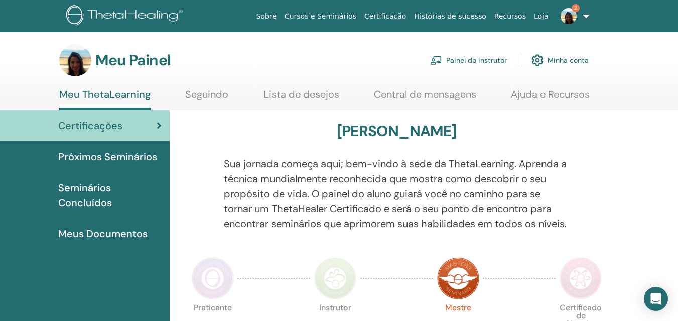
click at [572, 61] on font "Minha conta" at bounding box center [567, 60] width 41 height 9
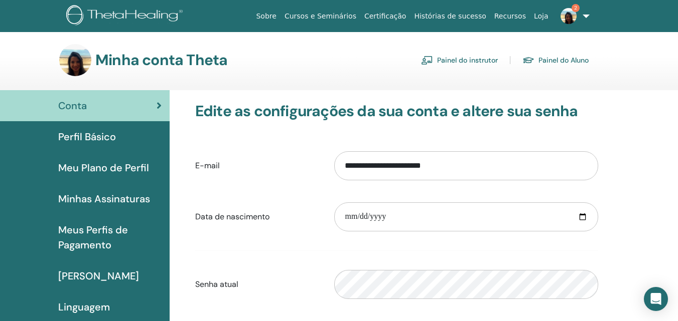
click at [453, 59] on font "Painel do instrutor" at bounding box center [467, 60] width 61 height 9
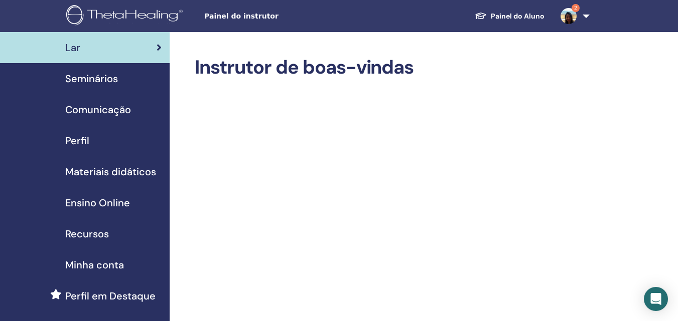
click at [101, 76] on font "Seminários" at bounding box center [91, 78] width 53 height 13
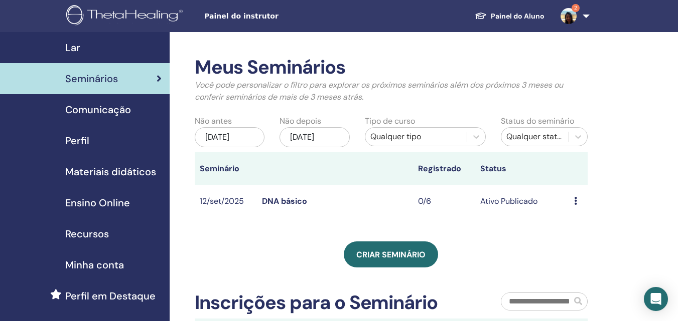
click at [584, 17] on link "2" at bounding box center [572, 16] width 41 height 32
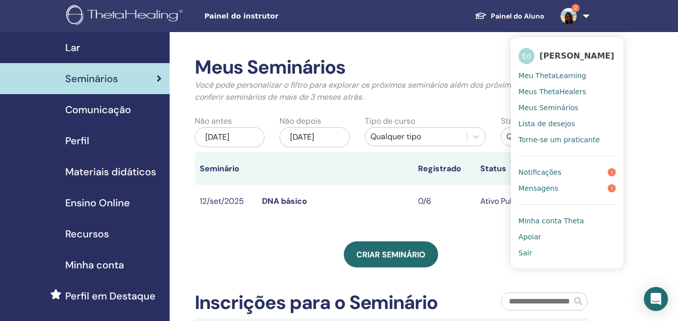
click at [545, 193] on font "Mensagens" at bounding box center [538, 189] width 40 height 8
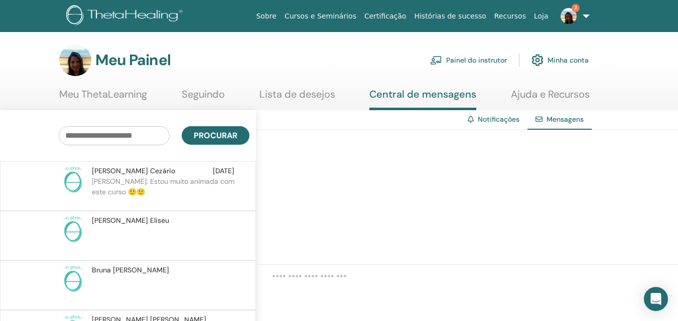
click at [583, 17] on link "2" at bounding box center [572, 16] width 41 height 32
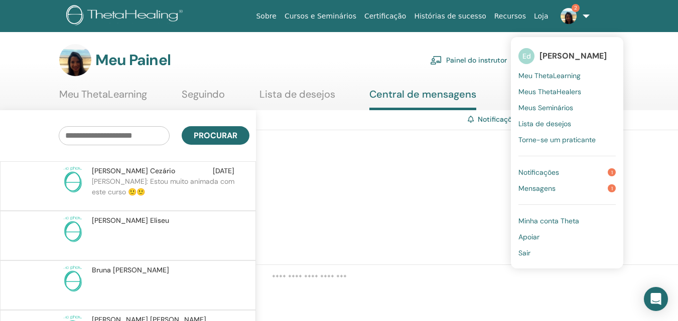
click at [548, 173] on font "Notificações" at bounding box center [538, 172] width 41 height 9
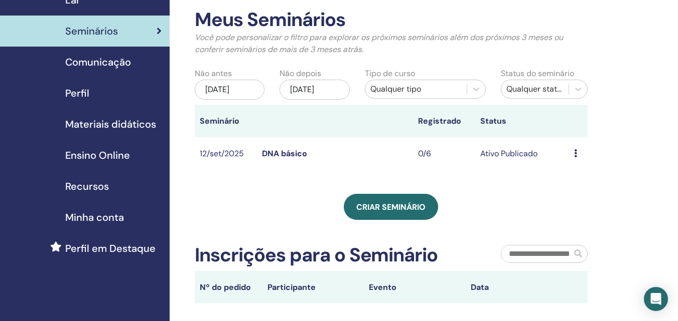
scroll to position [50, 0]
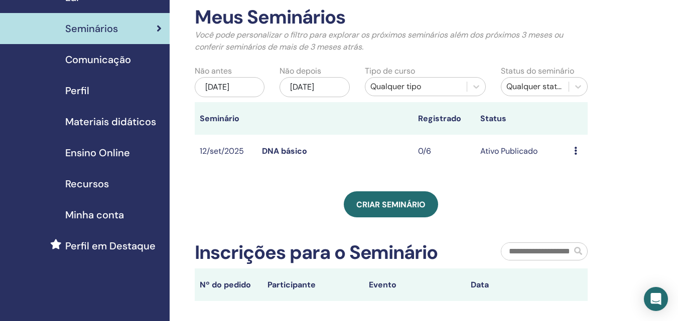
click at [577, 151] on div "Visualização Editar Participantes Cancelar" at bounding box center [578, 151] width 9 height 12
click at [573, 190] on font "Participantes" at bounding box center [584, 189] width 49 height 11
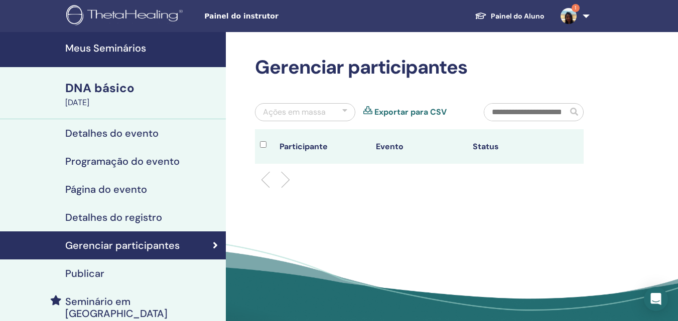
click at [98, 246] on font "Gerenciar participantes" at bounding box center [122, 245] width 114 height 13
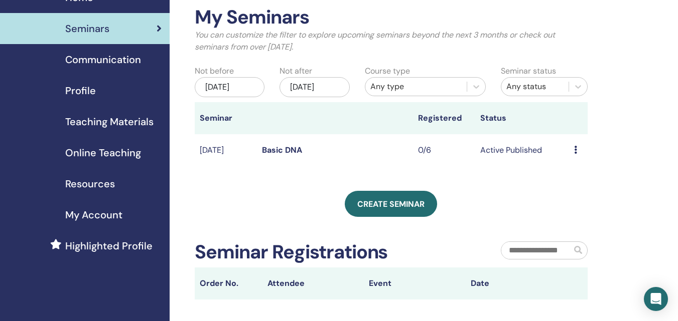
scroll to position [50, 0]
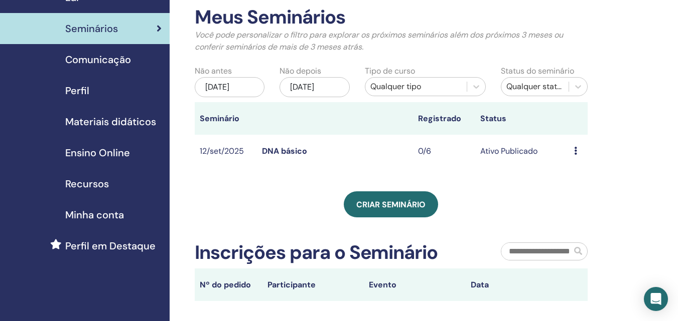
click at [296, 150] on font "DNA básico" at bounding box center [284, 151] width 45 height 11
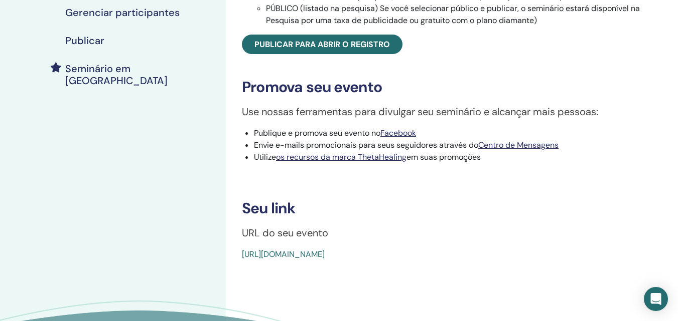
scroll to position [251, 0]
